Goal: Information Seeking & Learning: Learn about a topic

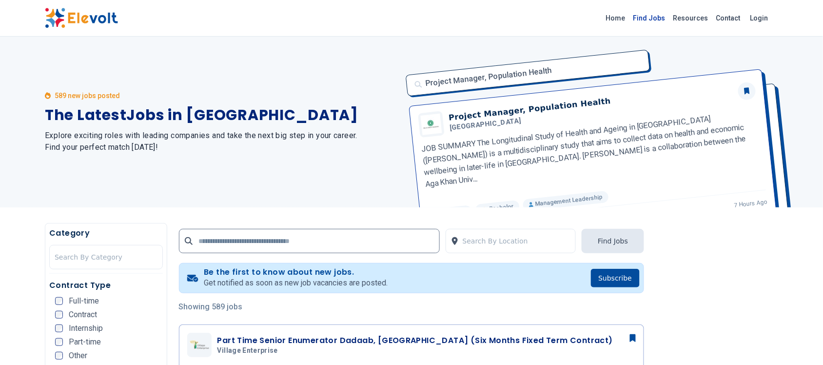
click at [656, 18] on link "Find Jobs" at bounding box center [650, 18] width 40 height 16
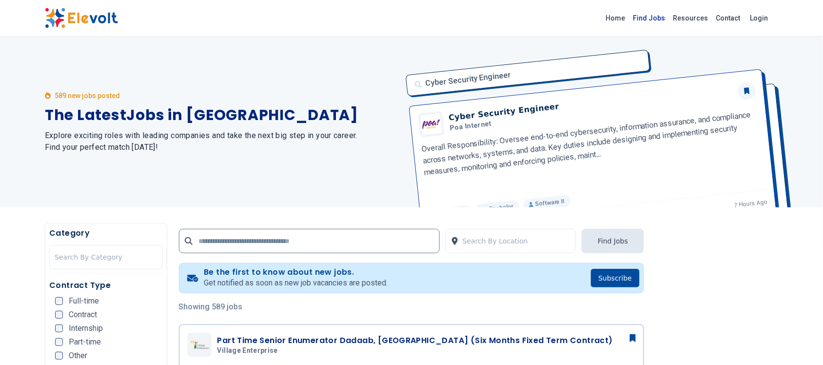
click at [661, 16] on link "Find Jobs" at bounding box center [650, 18] width 40 height 16
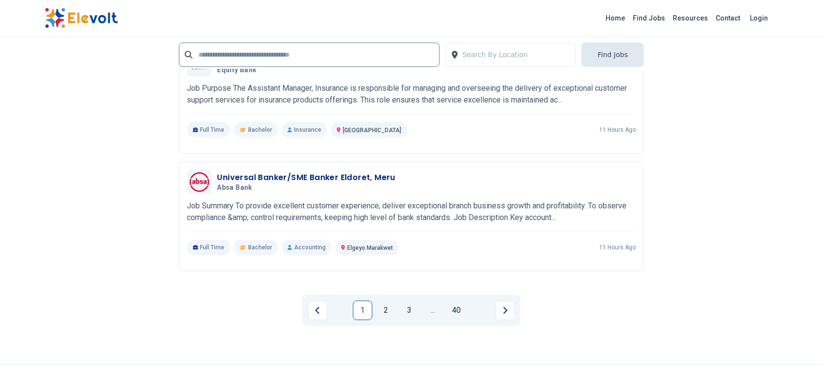
scroll to position [1967, 0]
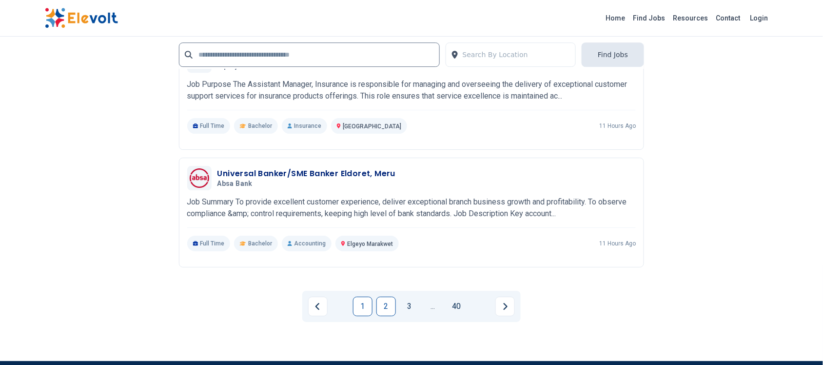
click at [384, 296] on link "2" at bounding box center [386, 306] width 20 height 20
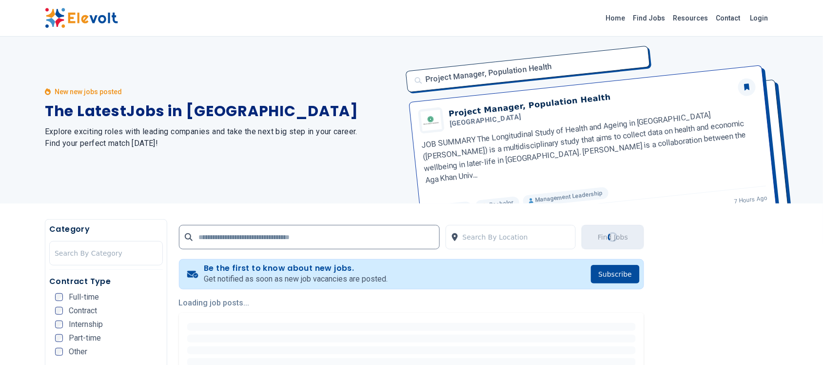
scroll to position [0, 0]
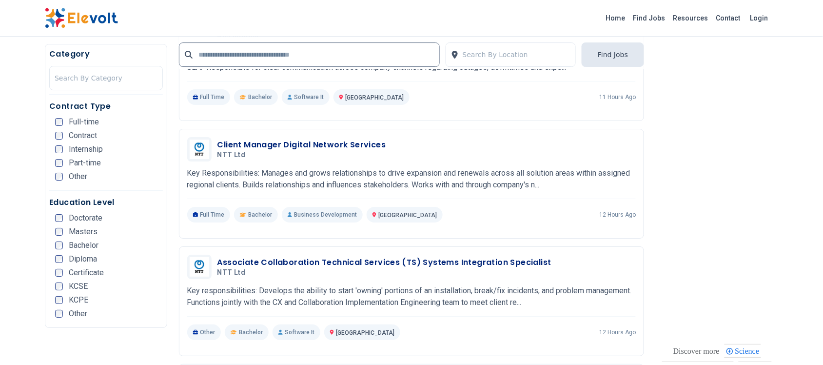
scroll to position [975, 0]
